Goal: Find specific page/section: Find specific page/section

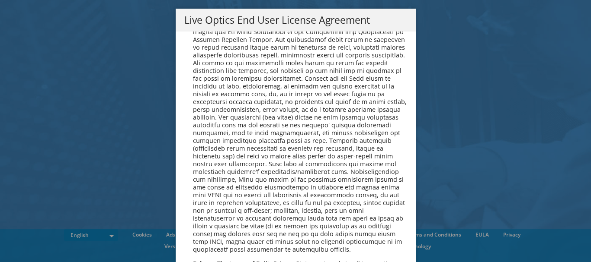
scroll to position [3269, 0]
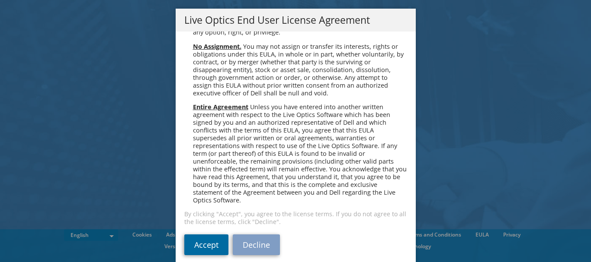
click at [188, 235] on link "Accept" at bounding box center [206, 245] width 44 height 21
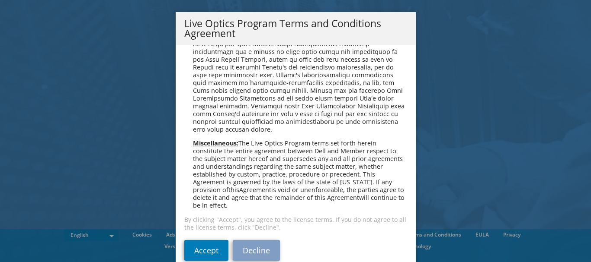
scroll to position [27, 0]
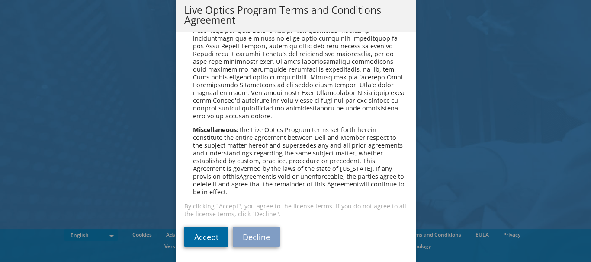
click at [208, 238] on link "Accept" at bounding box center [206, 237] width 44 height 21
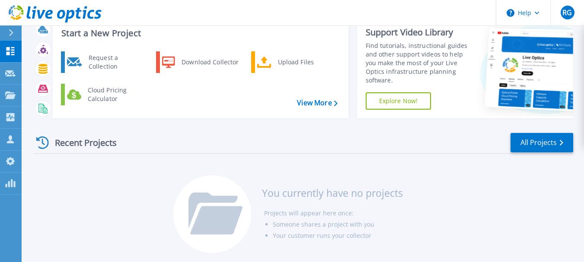
scroll to position [52, 0]
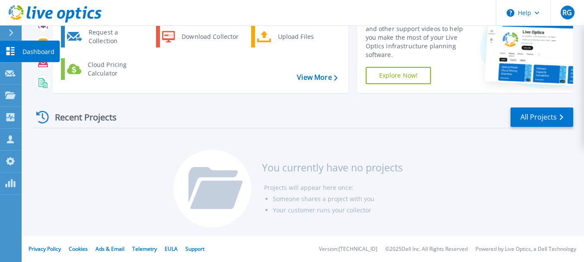
click at [9, 51] on icon at bounding box center [10, 51] width 10 height 8
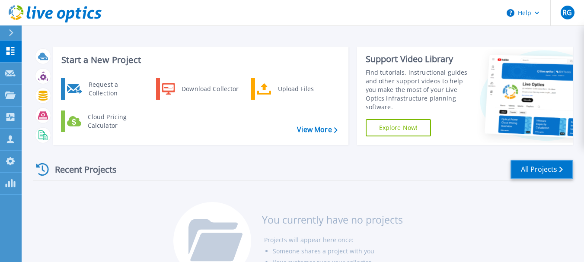
click at [528, 166] on link "All Projects" at bounding box center [542, 169] width 63 height 19
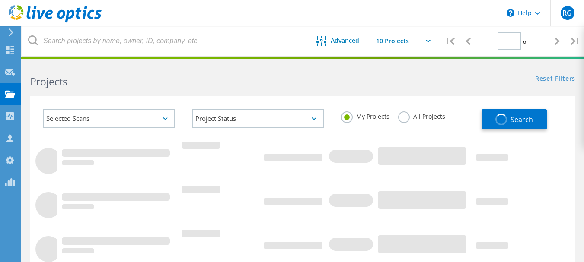
type input "1"
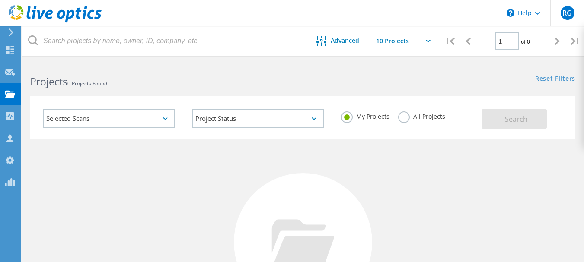
click at [405, 116] on label "All Projects" at bounding box center [421, 116] width 47 height 8
click at [0, 0] on input "All Projects" at bounding box center [0, 0] width 0 height 0
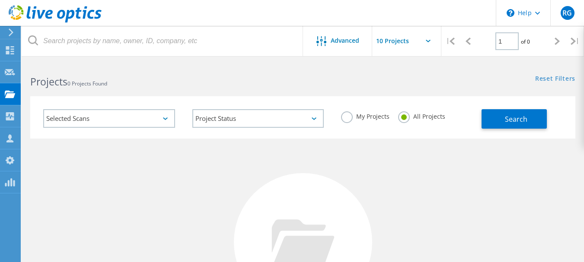
click at [348, 116] on label "My Projects" at bounding box center [365, 116] width 48 height 8
click at [0, 0] on input "My Projects" at bounding box center [0, 0] width 0 height 0
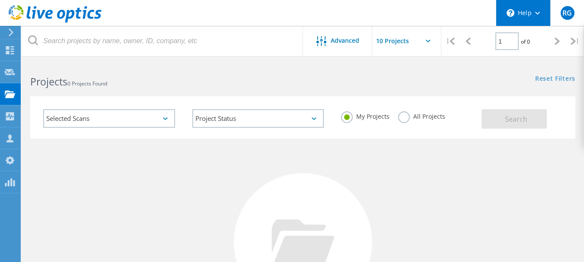
click at [534, 11] on div "\n Help" at bounding box center [523, 13] width 54 height 26
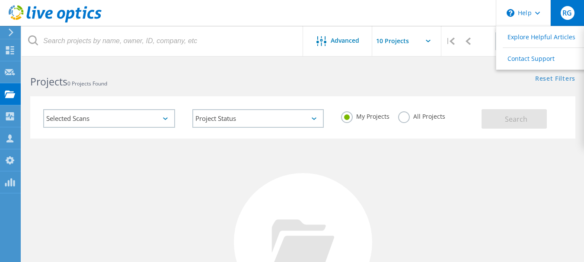
drag, startPoint x: 536, startPoint y: 12, endPoint x: 567, endPoint y: 12, distance: 31.1
click at [536, 12] on icon at bounding box center [537, 13] width 5 height 3
click at [567, 12] on span "RG" at bounding box center [567, 13] width 10 height 7
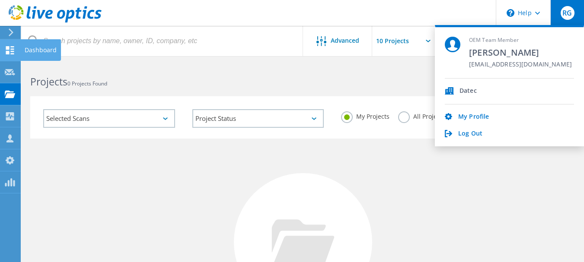
click at [13, 49] on use at bounding box center [10, 50] width 8 height 8
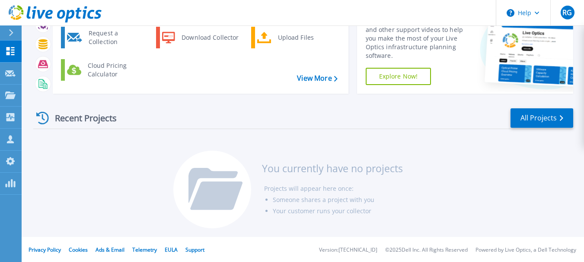
scroll to position [52, 0]
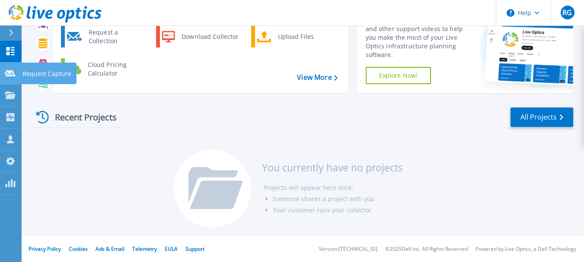
click at [6, 65] on link "Request Capture Request Capture" at bounding box center [11, 74] width 22 height 22
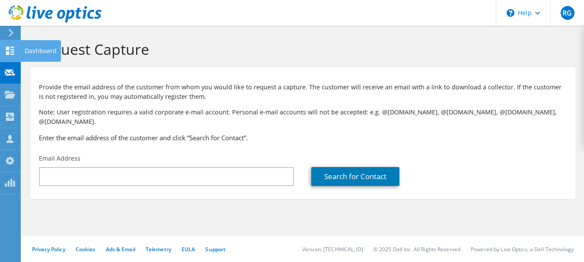
click at [11, 50] on icon at bounding box center [10, 51] width 10 height 8
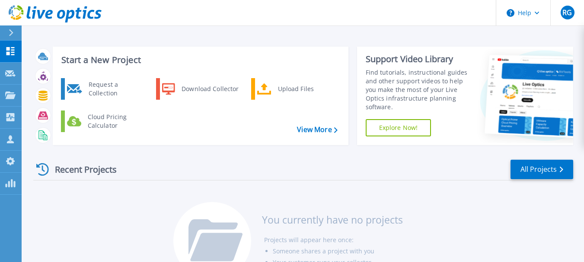
click at [54, 177] on div "Recent Projects" at bounding box center [80, 169] width 95 height 21
click at [42, 169] on icon at bounding box center [42, 169] width 13 height 13
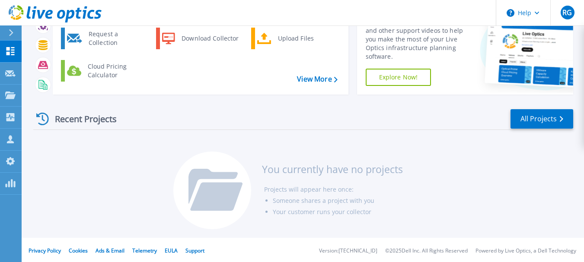
scroll to position [52, 0]
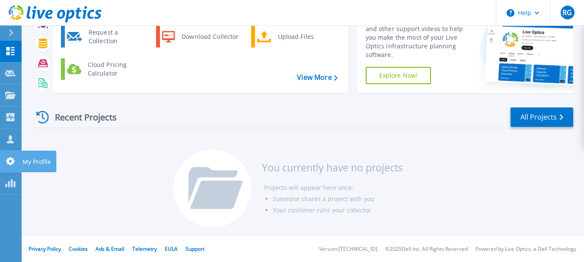
click at [13, 164] on icon at bounding box center [10, 161] width 9 height 8
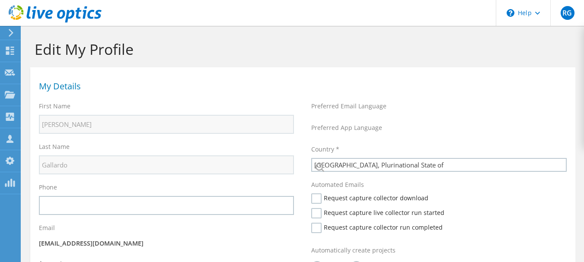
select select "28"
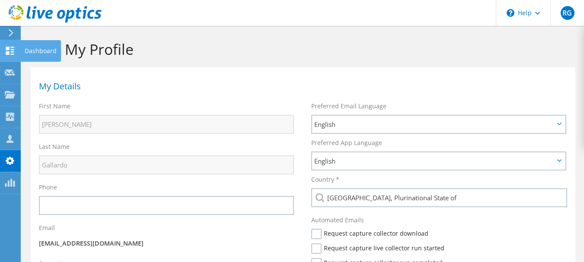
click at [13, 48] on icon at bounding box center [10, 51] width 10 height 8
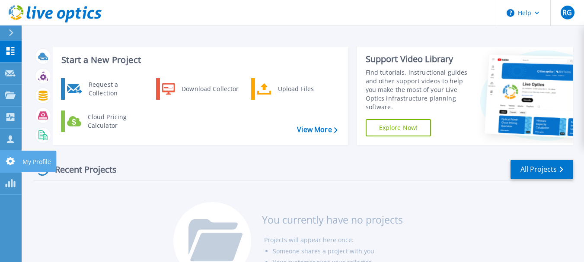
click at [9, 162] on icon at bounding box center [10, 161] width 10 height 8
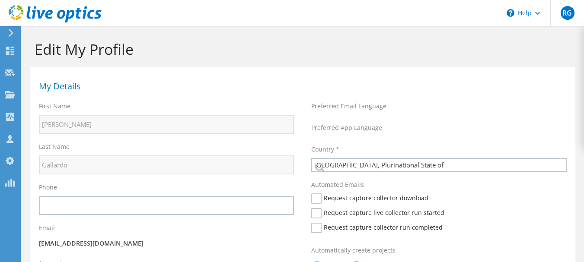
select select "28"
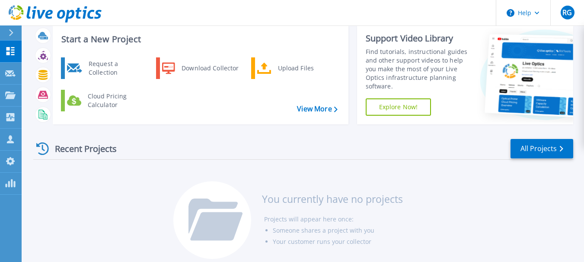
scroll to position [52, 0]
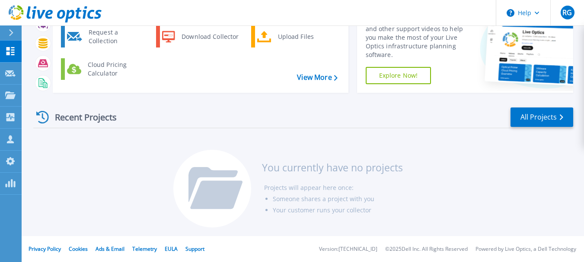
drag, startPoint x: 305, startPoint y: 207, endPoint x: 302, endPoint y: 213, distance: 6.8
click at [303, 212] on li "Your customer runs your collector" at bounding box center [338, 210] width 130 height 11
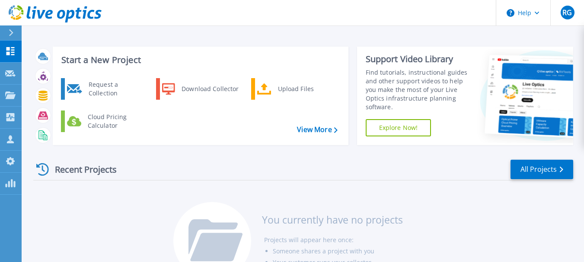
click at [402, 132] on link "Explore Now!" at bounding box center [399, 127] width 66 height 17
click at [11, 93] on icon at bounding box center [10, 95] width 10 height 7
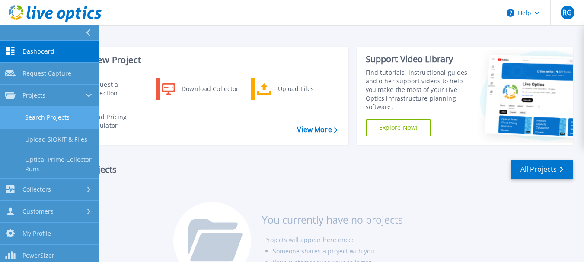
click at [53, 122] on link "Search Projects" at bounding box center [49, 118] width 99 height 22
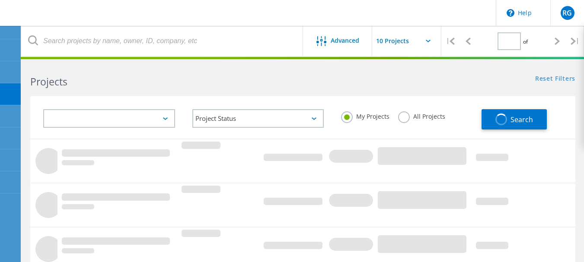
type input "1"
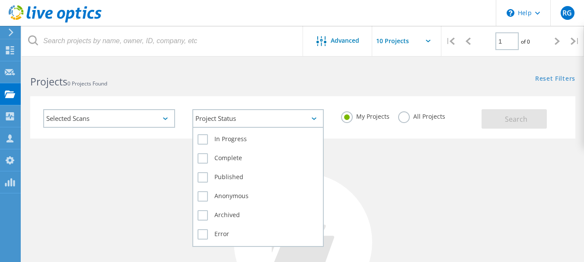
click at [277, 120] on div "Project Status" at bounding box center [258, 118] width 132 height 19
click at [234, 143] on label "In Progress" at bounding box center [258, 139] width 121 height 10
click at [0, 0] on input "In Progress" at bounding box center [0, 0] width 0 height 0
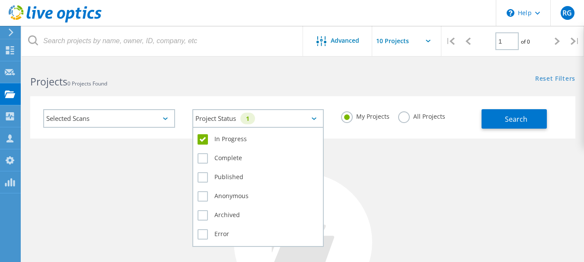
click at [214, 146] on div "In Progress" at bounding box center [258, 141] width 121 height 19
click at [202, 138] on label "In Progress" at bounding box center [258, 139] width 121 height 10
click at [0, 0] on input "In Progress" at bounding box center [0, 0] width 0 height 0
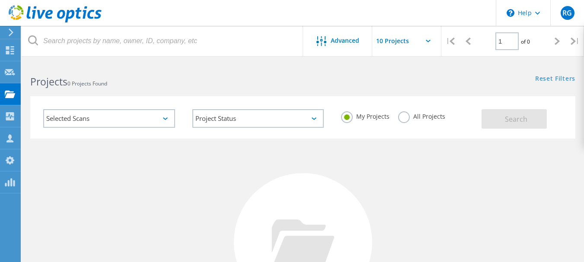
click at [170, 117] on div "Selected Scans" at bounding box center [109, 118] width 132 height 19
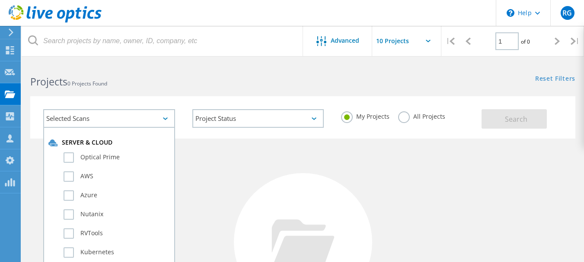
click at [160, 116] on div "Selected Scans" at bounding box center [109, 118] width 132 height 19
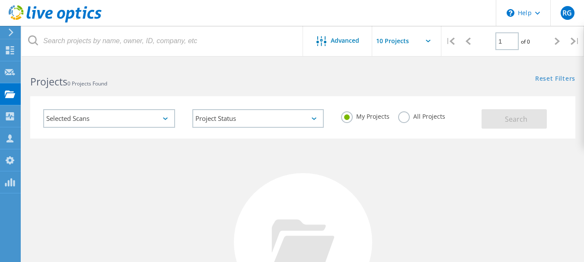
click at [401, 117] on label "All Projects" at bounding box center [421, 116] width 47 height 8
click at [0, 0] on input "All Projects" at bounding box center [0, 0] width 0 height 0
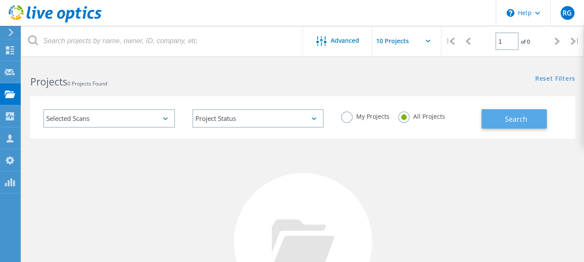
click at [543, 123] on button "Search" at bounding box center [514, 118] width 65 height 19
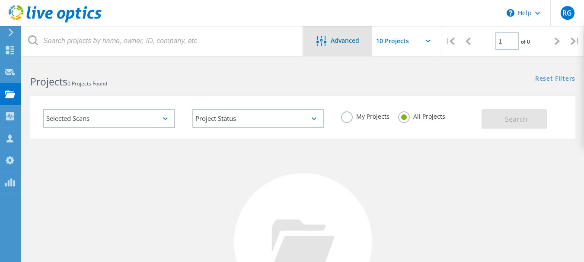
click at [343, 38] on span "Advanced" at bounding box center [345, 41] width 29 height 6
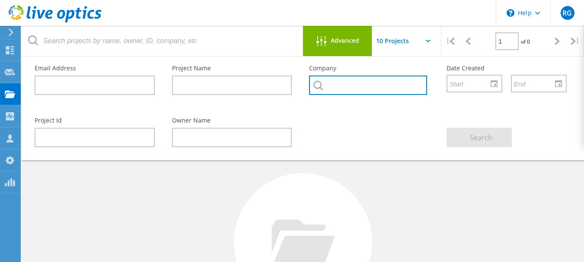
click at [352, 84] on input "text" at bounding box center [368, 85] width 118 height 19
click at [347, 45] on div "Advanced" at bounding box center [337, 41] width 69 height 11
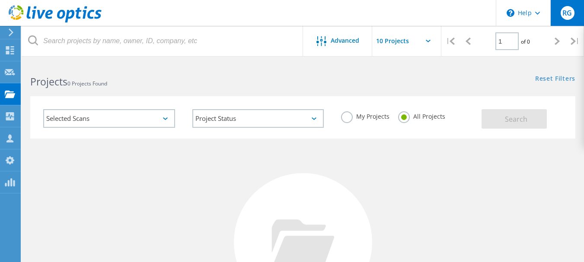
click at [562, 11] on span "RG" at bounding box center [567, 13] width 10 height 7
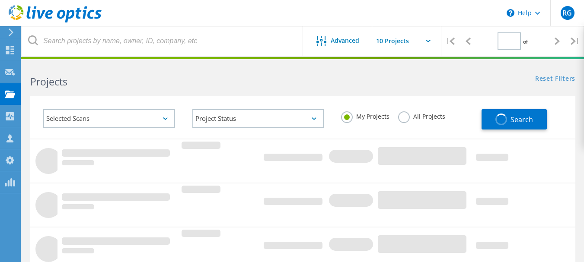
type input "1"
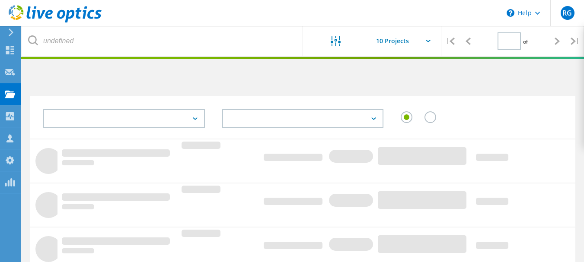
type input "1"
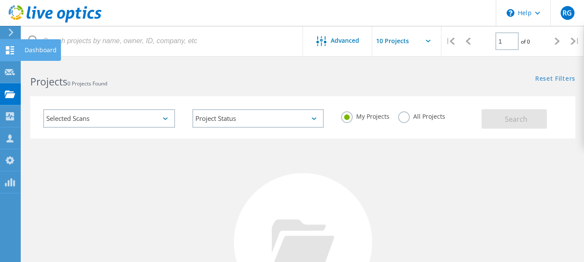
click at [13, 46] on icon at bounding box center [10, 50] width 10 height 8
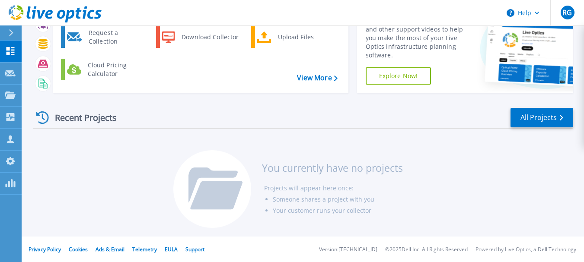
scroll to position [52, 0]
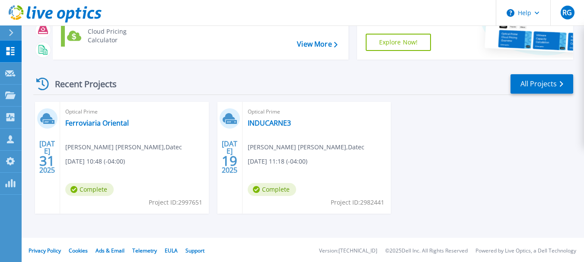
scroll to position [87, 0]
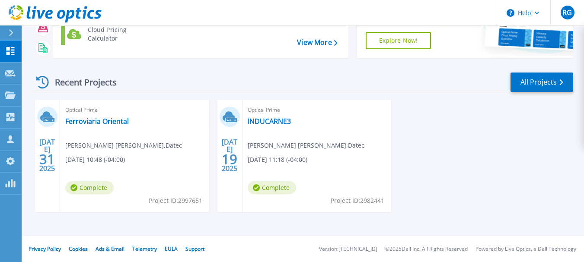
click at [43, 80] on icon at bounding box center [42, 82] width 13 height 13
